Goal: Task Accomplishment & Management: Use online tool/utility

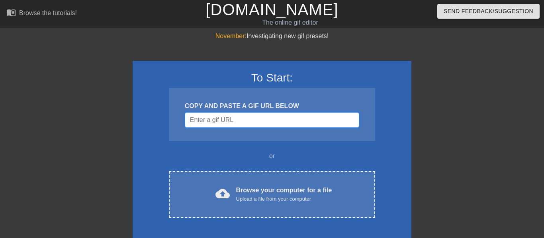
click at [234, 118] on input "Username" at bounding box center [272, 120] width 174 height 15
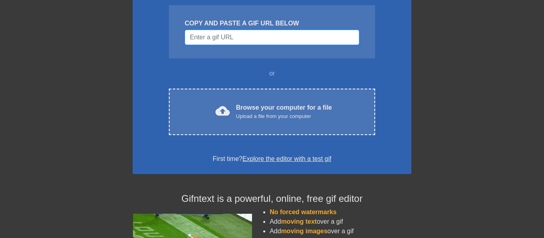
scroll to position [83, 0]
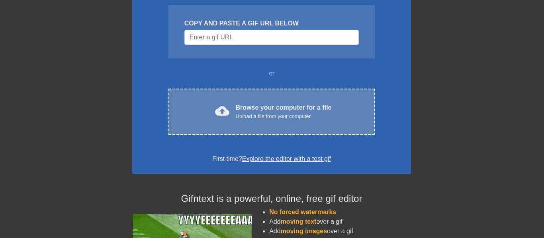
click at [300, 109] on div "Browse your computer for a file Upload a file from your computer" at bounding box center [284, 112] width 96 height 18
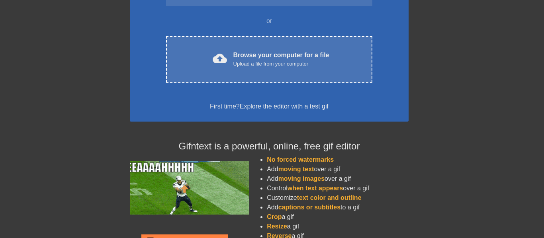
scroll to position [135, 3]
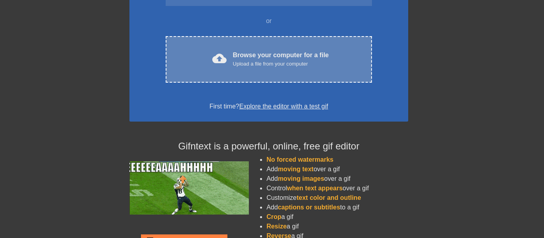
click at [289, 68] on div "cloud_upload Browse your computer for a file Upload a file from your computer C…" at bounding box center [269, 59] width 206 height 47
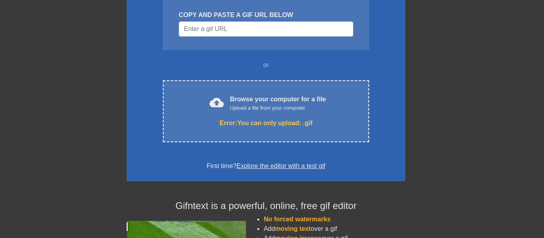
scroll to position [89, 6]
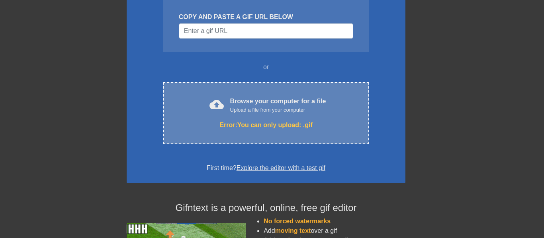
click at [238, 126] on div "Error: You can only upload: .gif" at bounding box center [266, 126] width 173 height 10
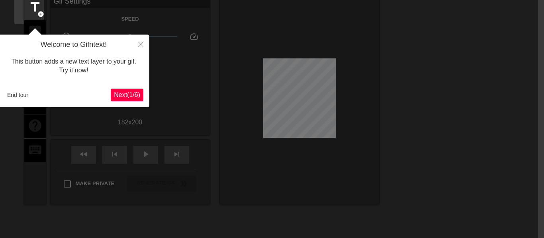
scroll to position [0, 6]
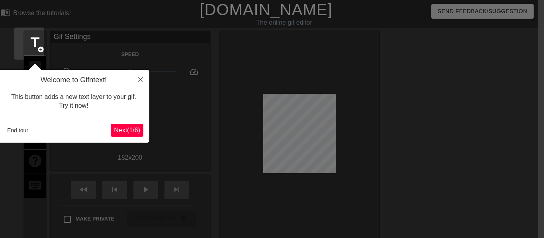
click at [129, 126] on button "Next ( 1 / 6 )" at bounding box center [127, 130] width 33 height 13
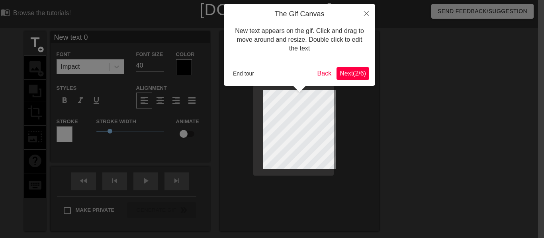
click at [367, 75] on button "Next ( 2 / 6 )" at bounding box center [352, 73] width 33 height 13
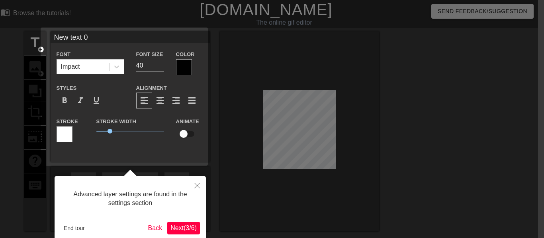
scroll to position [20, 6]
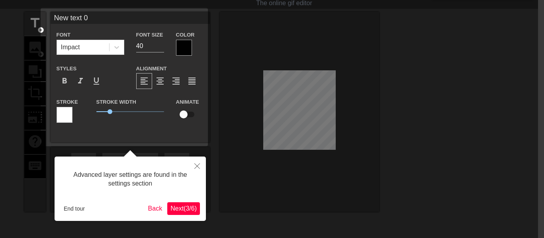
click at [185, 209] on span "Next ( 3 / 6 )" at bounding box center [183, 208] width 26 height 7
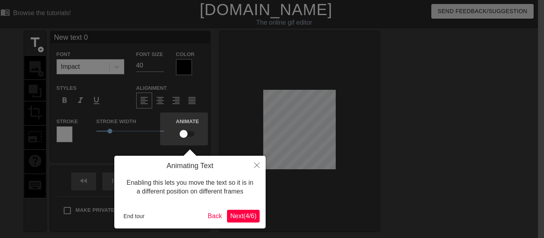
click at [231, 213] on span "Next ( 4 / 6 )" at bounding box center [243, 216] width 26 height 7
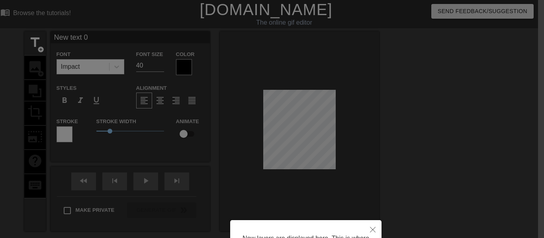
scroll to position [86, 6]
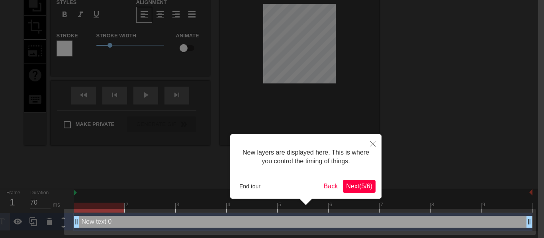
click at [359, 183] on span "Next ( 5 / 6 )" at bounding box center [359, 186] width 26 height 7
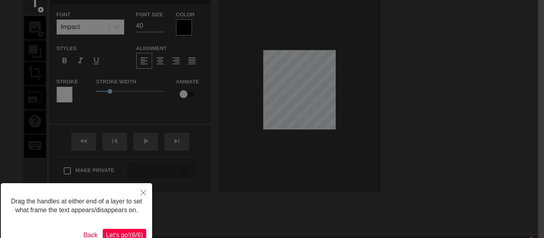
scroll to position [83, 6]
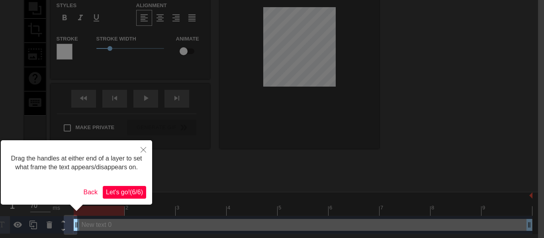
click at [124, 189] on span "Let's go! ( 6 / 6 )" at bounding box center [124, 192] width 37 height 7
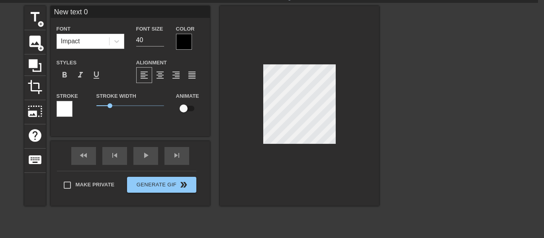
scroll to position [0, 6]
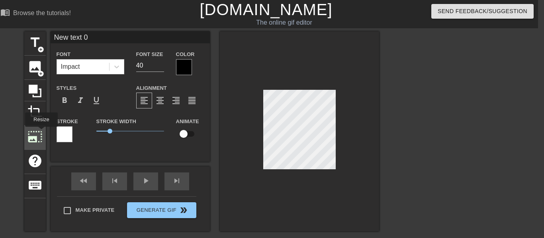
click at [41, 133] on span "photo_size_select_large" at bounding box center [34, 136] width 15 height 15
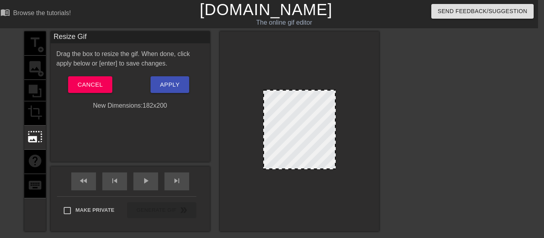
click at [37, 117] on div "title add_circle image add_circle crop photo_size_select_large help keyboard" at bounding box center [34, 131] width 21 height 200
click at [86, 86] on span "Cancel" at bounding box center [90, 85] width 25 height 10
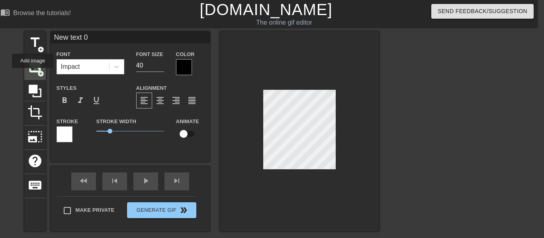
click at [32, 74] on span "image" at bounding box center [34, 66] width 15 height 15
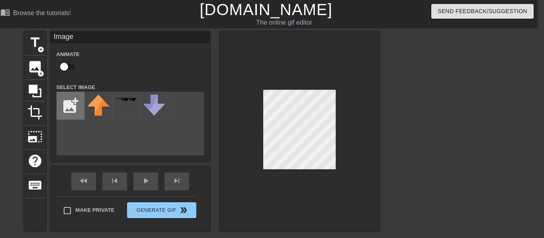
click at [74, 105] on input "file" at bounding box center [70, 105] width 27 height 27
click at [74, 116] on input "file" at bounding box center [70, 105] width 27 height 27
type input "C:\fakepath\download (69).jpeg"
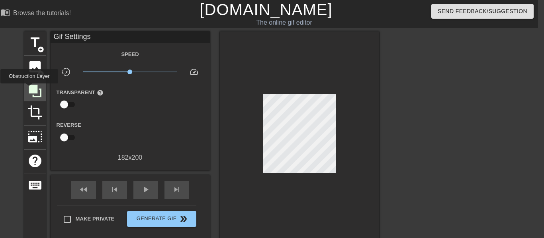
click at [30, 90] on icon at bounding box center [35, 91] width 13 height 13
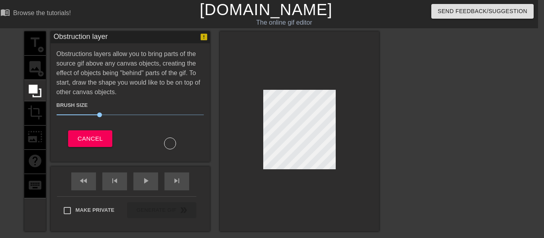
click at [33, 63] on div "title add_circle image add_circle crop photo_size_select_large help keyboard" at bounding box center [34, 131] width 21 height 200
click at [85, 134] on span "Cancel" at bounding box center [90, 139] width 25 height 10
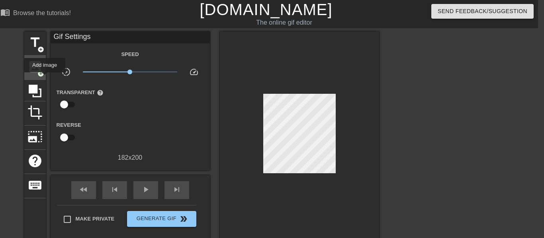
click at [44, 78] on div "image add_circle" at bounding box center [34, 68] width 21 height 24
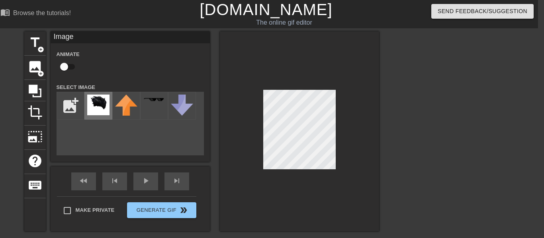
click at [97, 111] on img at bounding box center [98, 105] width 22 height 21
click at [439, 137] on div at bounding box center [448, 150] width 119 height 239
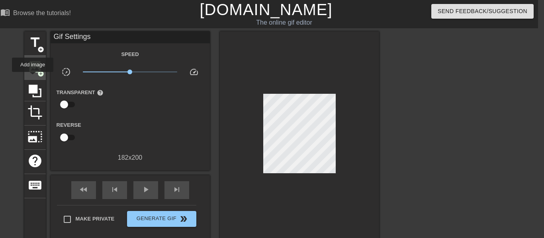
click at [32, 78] on div "image add_circle" at bounding box center [34, 68] width 21 height 24
click at [44, 67] on div "image add_circle" at bounding box center [34, 68] width 21 height 24
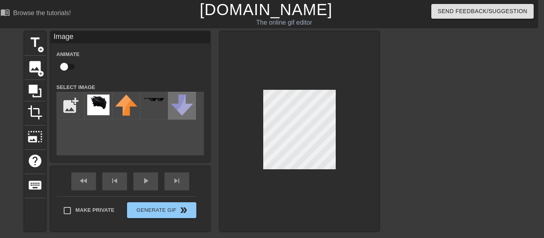
click at [175, 108] on img at bounding box center [182, 105] width 22 height 21
click at [160, 104] on div at bounding box center [154, 106] width 28 height 28
click at [123, 102] on img at bounding box center [126, 105] width 22 height 21
click at [109, 102] on div at bounding box center [98, 106] width 28 height 28
click at [69, 103] on input "file" at bounding box center [70, 105] width 27 height 27
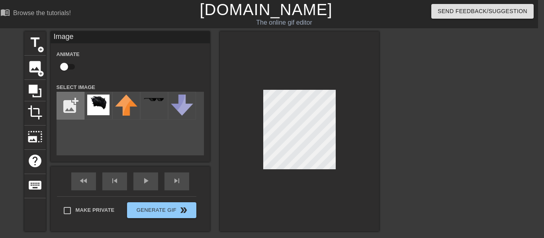
type input "C:\fakepath\41-416678_hair-sticker-boys-hair-style-png-transparent-png.png"
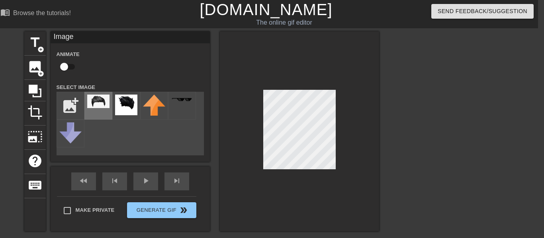
click at [105, 107] on img at bounding box center [98, 102] width 22 height 14
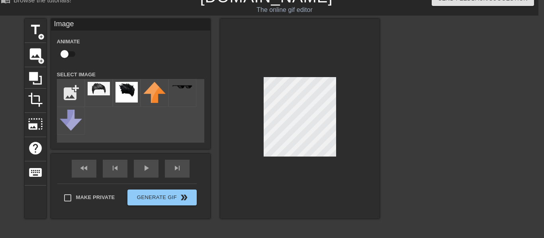
scroll to position [13, 5]
click at [248, 124] on div at bounding box center [300, 119] width 159 height 200
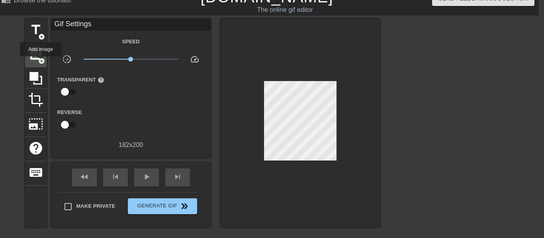
click at [40, 62] on span "add_circle" at bounding box center [41, 61] width 7 height 7
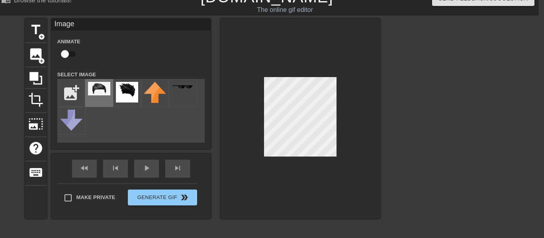
click at [95, 90] on img at bounding box center [99, 89] width 22 height 14
click at [248, 95] on div at bounding box center [300, 119] width 159 height 200
click at [352, 121] on div at bounding box center [300, 119] width 159 height 200
click at [410, 143] on div at bounding box center [448, 138] width 119 height 239
click at [147, 170] on div "play_arrow" at bounding box center [146, 169] width 25 height 18
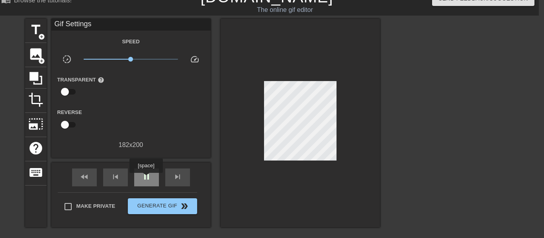
click at [146, 179] on span "pause" at bounding box center [147, 177] width 10 height 10
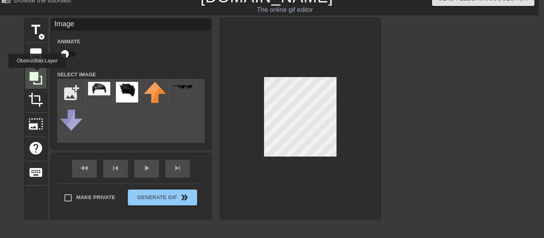
click at [37, 74] on icon at bounding box center [35, 78] width 13 height 13
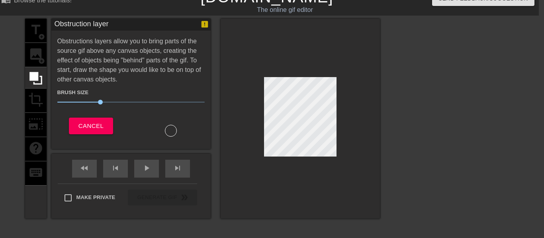
click at [41, 92] on div "title add_circle image add_circle crop photo_size_select_large help keyboard" at bounding box center [35, 119] width 21 height 200
click at [92, 127] on span "Cancel" at bounding box center [90, 126] width 25 height 10
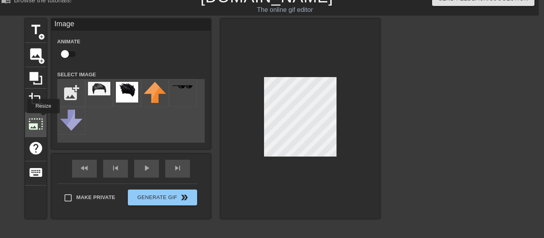
click at [43, 119] on div "photo_size_select_large" at bounding box center [35, 125] width 21 height 24
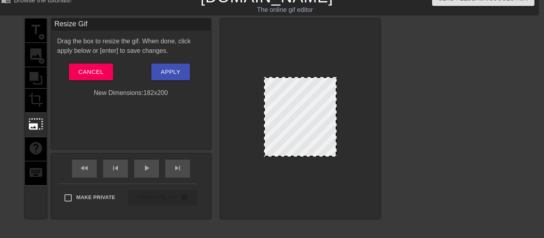
click at [32, 102] on div "title add_circle image add_circle crop photo_size_select_large help keyboard" at bounding box center [35, 119] width 21 height 200
click at [166, 70] on span "Apply" at bounding box center [171, 72] width 20 height 10
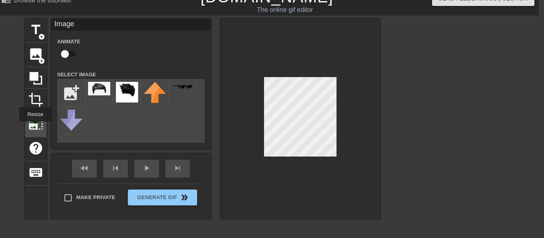
click at [35, 127] on span "photo_size_select_large" at bounding box center [35, 124] width 15 height 15
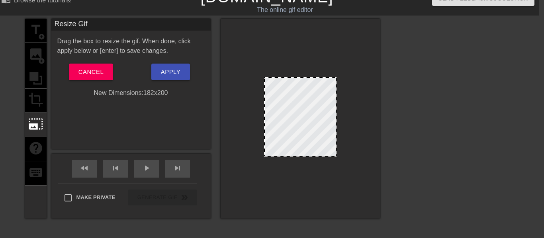
drag, startPoint x: 268, startPoint y: 156, endPoint x: 245, endPoint y: 171, distance: 26.9
click at [245, 171] on div at bounding box center [300, 119] width 159 height 200
click at [331, 144] on div at bounding box center [300, 117] width 72 height 80
click at [317, 139] on div at bounding box center [300, 117] width 72 height 80
drag, startPoint x: 317, startPoint y: 139, endPoint x: 305, endPoint y: 147, distance: 14.9
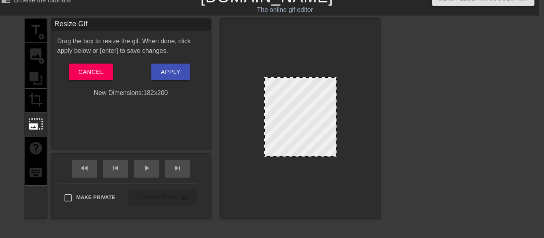
click at [305, 147] on div at bounding box center [300, 117] width 72 height 80
drag, startPoint x: 325, startPoint y: 78, endPoint x: 326, endPoint y: 87, distance: 9.2
click at [326, 87] on div at bounding box center [300, 117] width 72 height 80
click at [169, 82] on div "Drag the box to resize the gif. When done, click apply below or [enter] to save…" at bounding box center [130, 67] width 147 height 61
click at [169, 80] on button "Apply" at bounding box center [170, 72] width 39 height 17
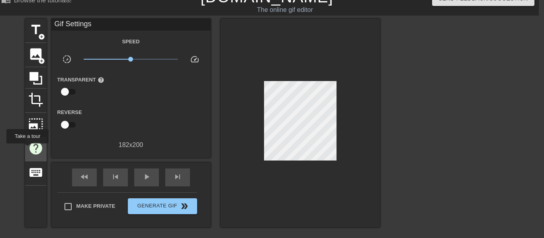
click at [28, 150] on span "help" at bounding box center [35, 148] width 15 height 15
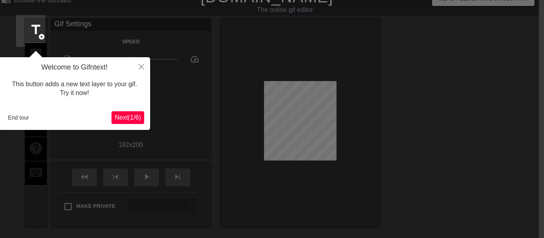
scroll to position [20, 5]
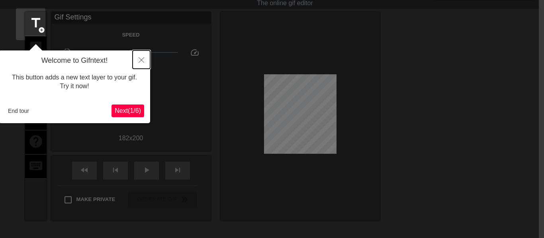
click at [139, 59] on icon "Close" at bounding box center [142, 60] width 6 height 6
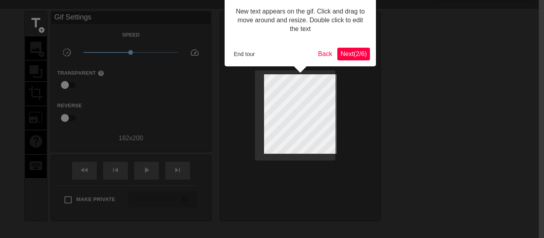
scroll to position [0, 5]
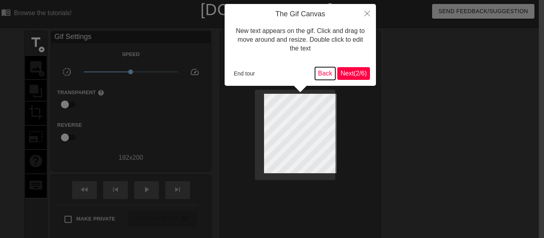
click at [321, 72] on button "Back" at bounding box center [325, 73] width 21 height 13
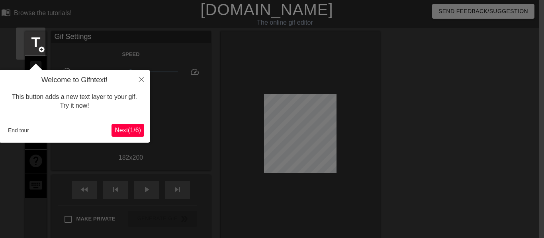
scroll to position [20, 5]
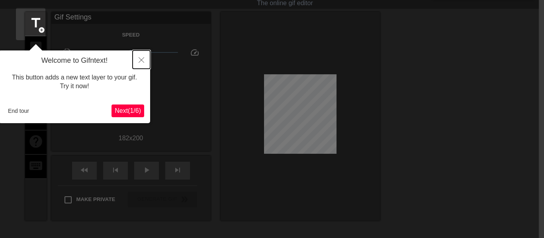
click at [145, 55] on button "Close" at bounding box center [142, 60] width 18 height 18
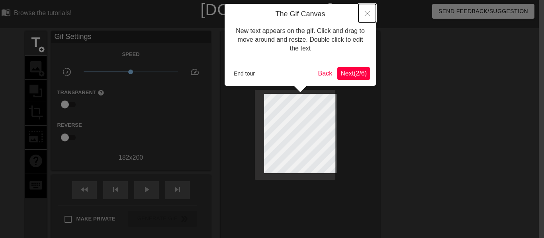
click at [369, 12] on icon "Close" at bounding box center [367, 14] width 6 height 6
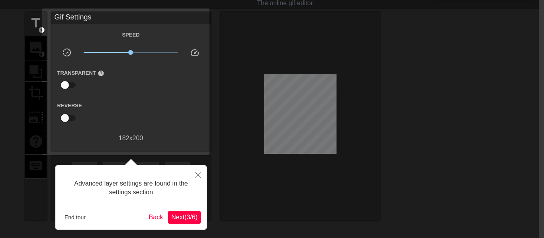
click at [187, 172] on div "Advanced layer settings are found in the settings section" at bounding box center [130, 189] width 139 height 34
click at [201, 183] on button "Close" at bounding box center [198, 175] width 18 height 18
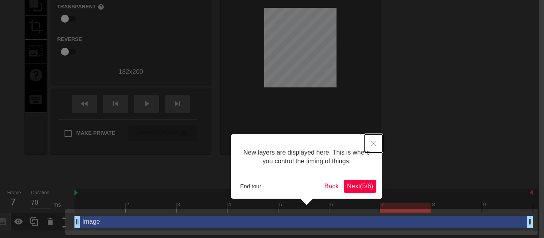
click at [375, 139] on button "Close" at bounding box center [374, 144] width 18 height 18
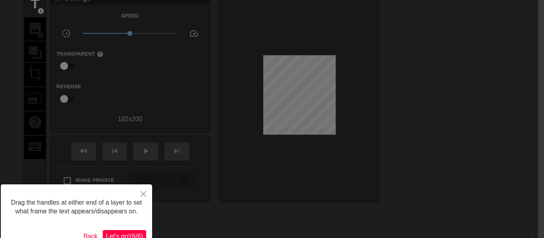
scroll to position [38, 6]
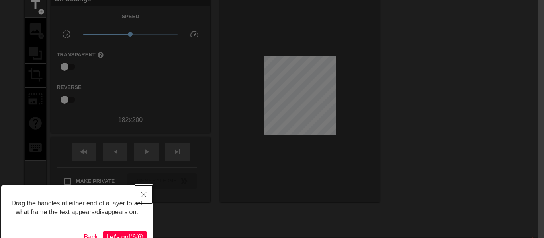
click at [145, 196] on icon "Close" at bounding box center [144, 195] width 6 height 6
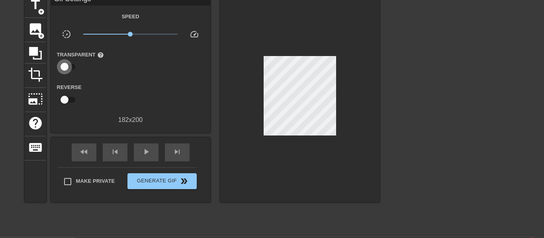
click at [65, 67] on input "checkbox" at bounding box center [64, 66] width 45 height 15
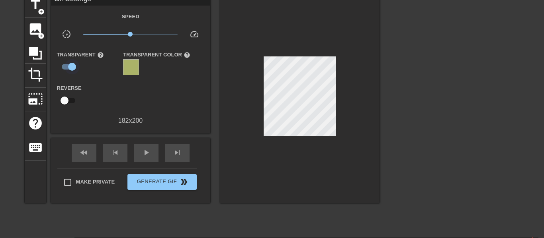
click at [65, 67] on input "checkbox" at bounding box center [71, 66] width 45 height 15
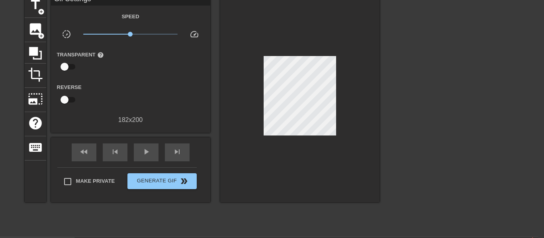
click at [65, 67] on input "checkbox" at bounding box center [64, 66] width 45 height 15
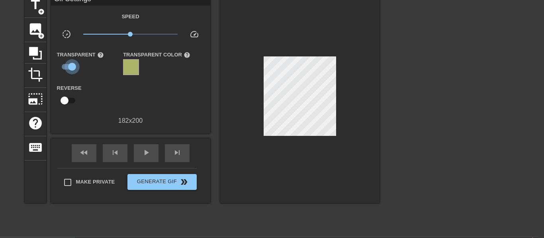
click at [65, 67] on input "checkbox" at bounding box center [71, 66] width 45 height 15
checkbox input "false"
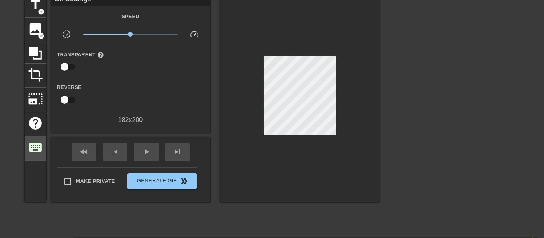
click at [32, 149] on span "keyboard" at bounding box center [35, 147] width 15 height 15
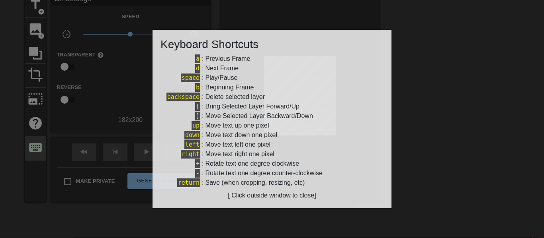
click at [32, 149] on div at bounding box center [272, 119] width 544 height 238
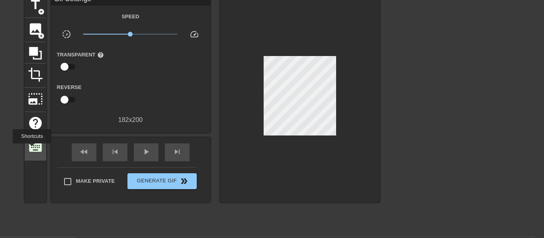
click at [32, 149] on span "keyboard" at bounding box center [35, 147] width 15 height 15
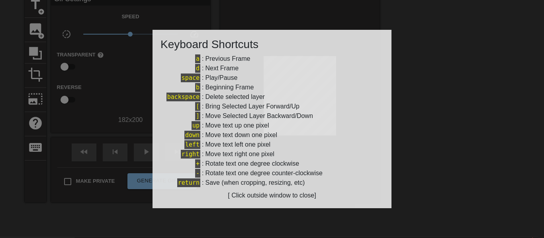
click at [32, 150] on div at bounding box center [272, 119] width 544 height 238
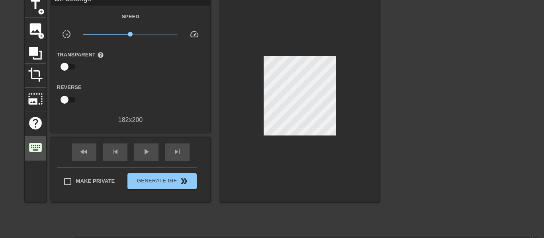
scroll to position [0, 6]
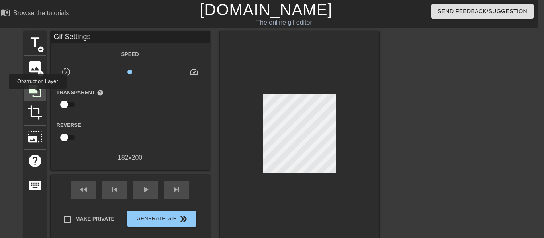
click at [37, 95] on icon at bounding box center [34, 91] width 15 height 15
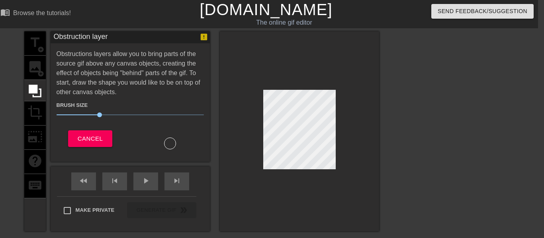
click at [34, 108] on div "title add_circle image add_circle crop photo_size_select_large help keyboard" at bounding box center [34, 131] width 21 height 200
click at [88, 137] on span "Cancel" at bounding box center [90, 139] width 25 height 10
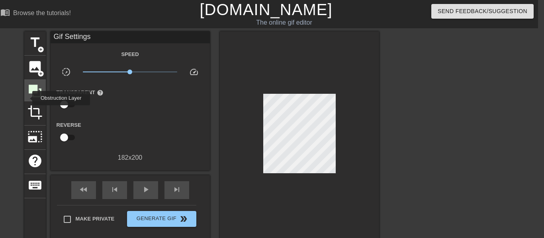
click at [27, 100] on div at bounding box center [34, 90] width 21 height 21
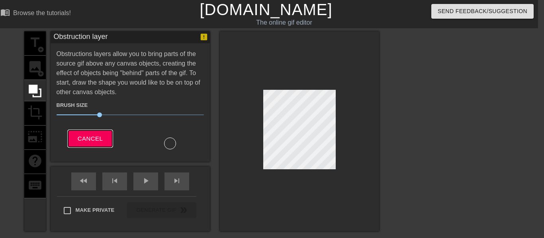
click at [83, 133] on button "Cancel" at bounding box center [90, 139] width 44 height 17
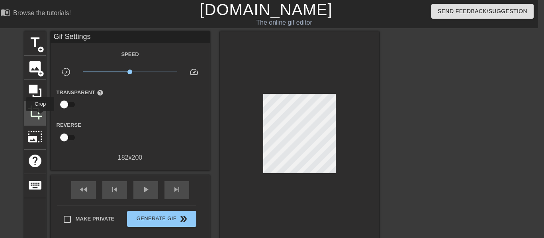
click at [40, 117] on span "crop" at bounding box center [34, 112] width 15 height 15
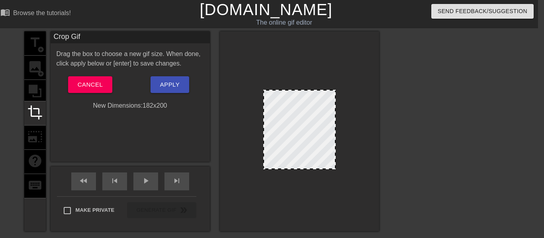
drag, startPoint x: 335, startPoint y: 168, endPoint x: 360, endPoint y: 169, distance: 25.5
click at [360, 169] on div at bounding box center [299, 131] width 159 height 200
click at [186, 81] on button "Apply" at bounding box center [169, 84] width 39 height 17
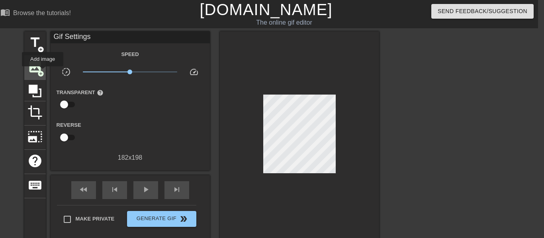
click at [42, 72] on span "add_circle" at bounding box center [40, 73] width 7 height 7
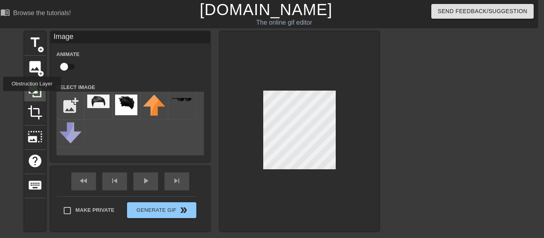
click at [32, 97] on icon at bounding box center [34, 91] width 15 height 15
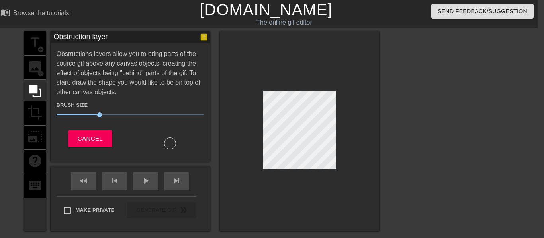
click at [39, 72] on div "title add_circle image add_circle crop photo_size_select_large help keyboard" at bounding box center [34, 131] width 21 height 200
click at [101, 144] on button "Cancel" at bounding box center [90, 139] width 44 height 17
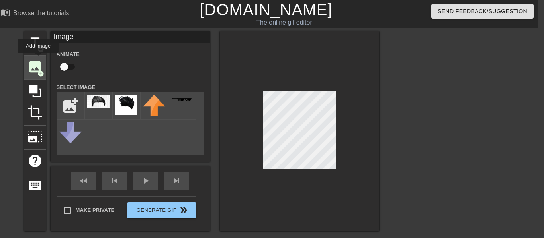
click at [39, 62] on span "image" at bounding box center [34, 66] width 15 height 15
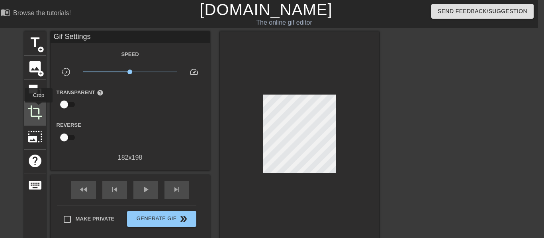
click at [38, 108] on span "crop" at bounding box center [34, 112] width 15 height 15
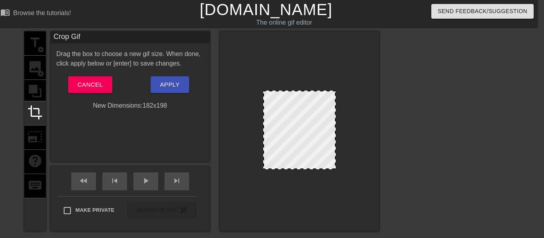
click at [40, 79] on div "title add_circle image add_circle crop photo_size_select_large help keyboard" at bounding box center [34, 131] width 21 height 200
click at [92, 88] on span "Cancel" at bounding box center [90, 85] width 25 height 10
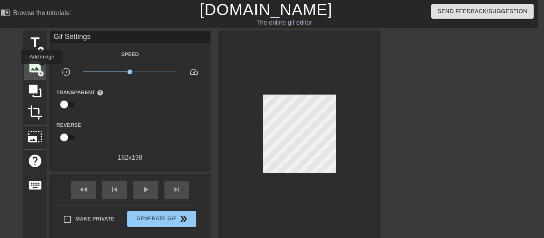
click at [29, 68] on span "image" at bounding box center [34, 66] width 15 height 15
